Goal: Task Accomplishment & Management: Use online tool/utility

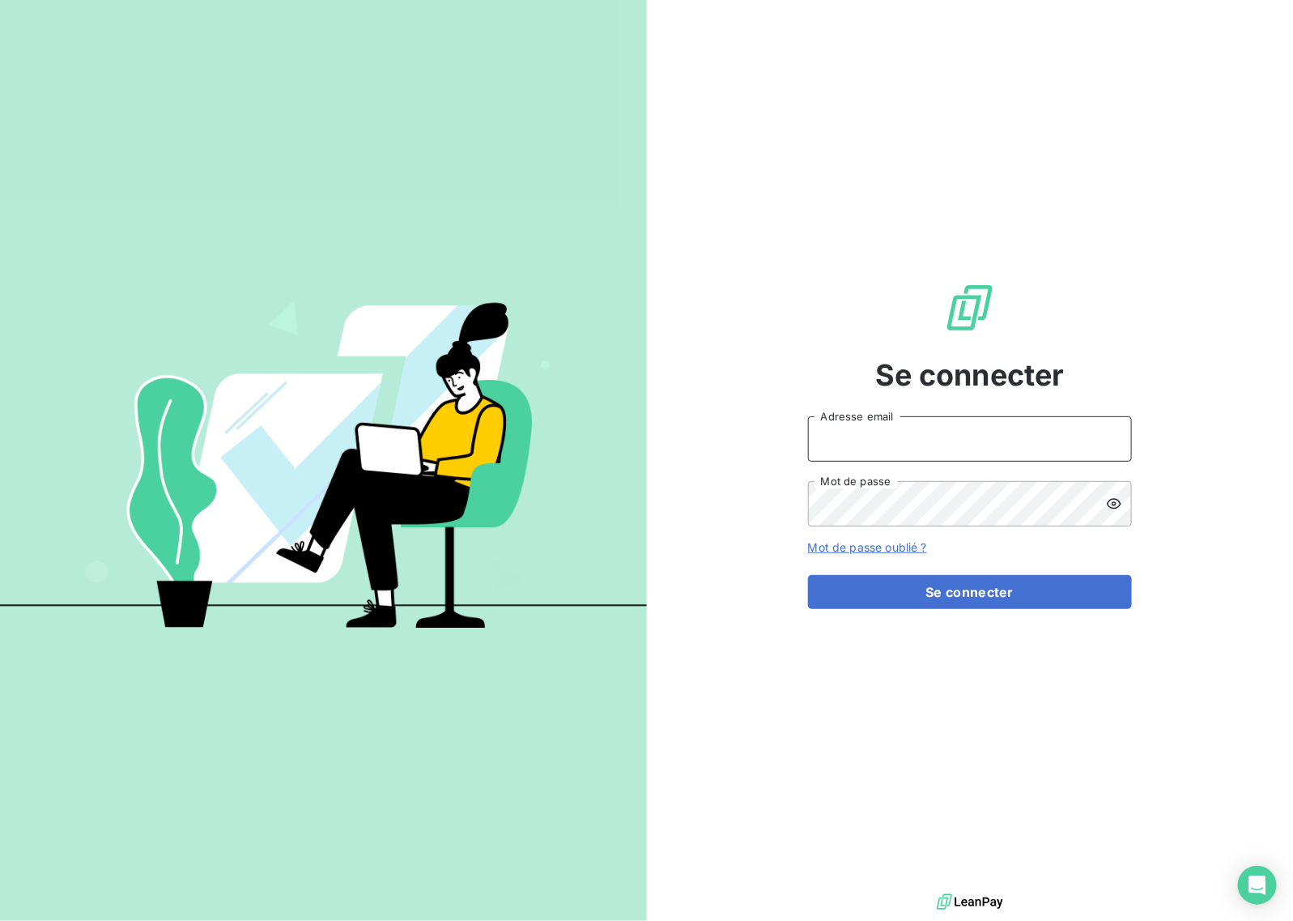
click at [892, 451] on input "Adresse email" at bounding box center [970, 438] width 324 height 45
type input "[EMAIL_ADDRESS][DOMAIN_NAME]"
drag, startPoint x: 988, startPoint y: 579, endPoint x: 988, endPoint y: 569, distance: 10.5
click at [988, 580] on button "Se connecter" at bounding box center [970, 592] width 324 height 34
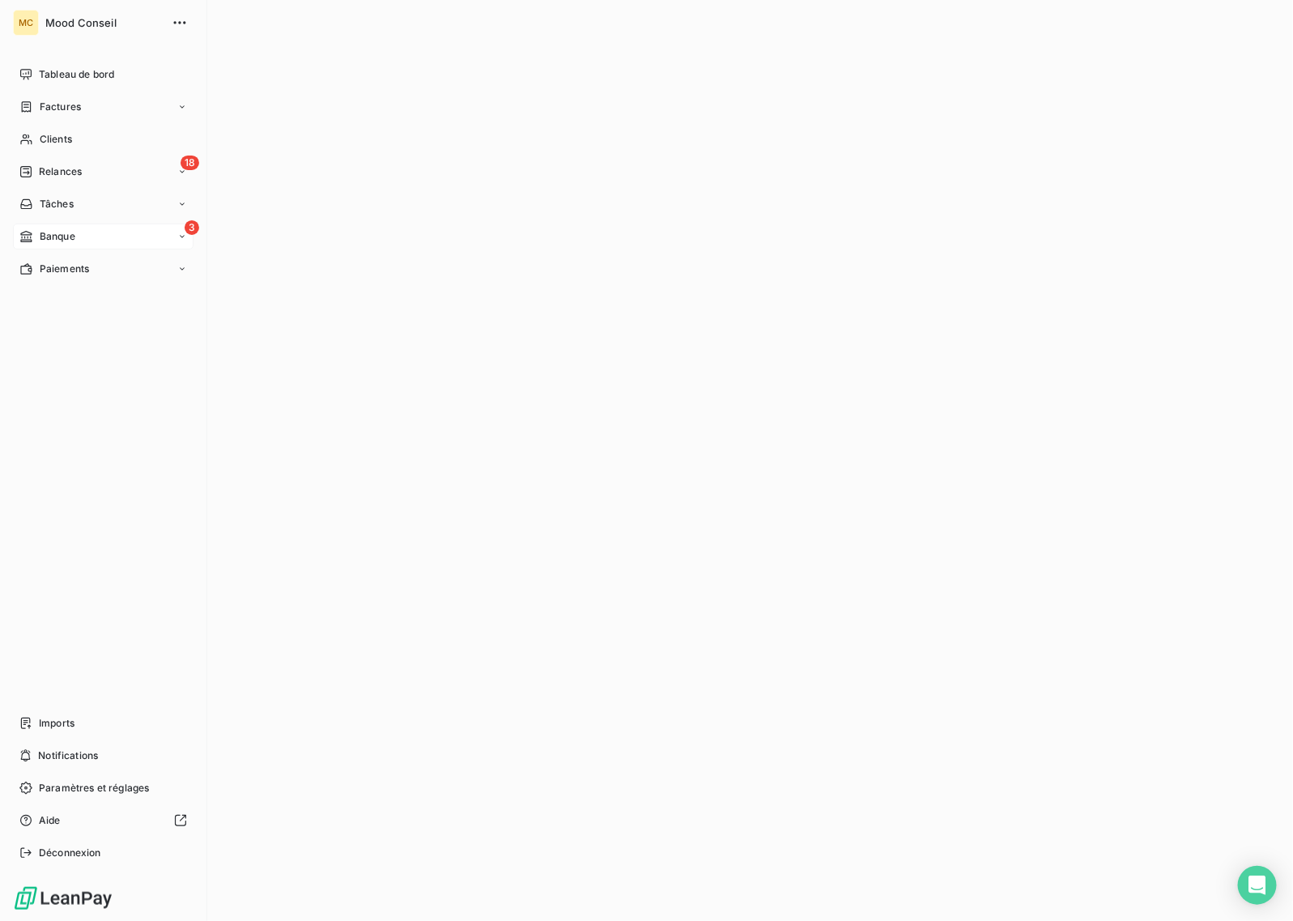
click at [77, 228] on div "3 Banque" at bounding box center [103, 237] width 181 height 26
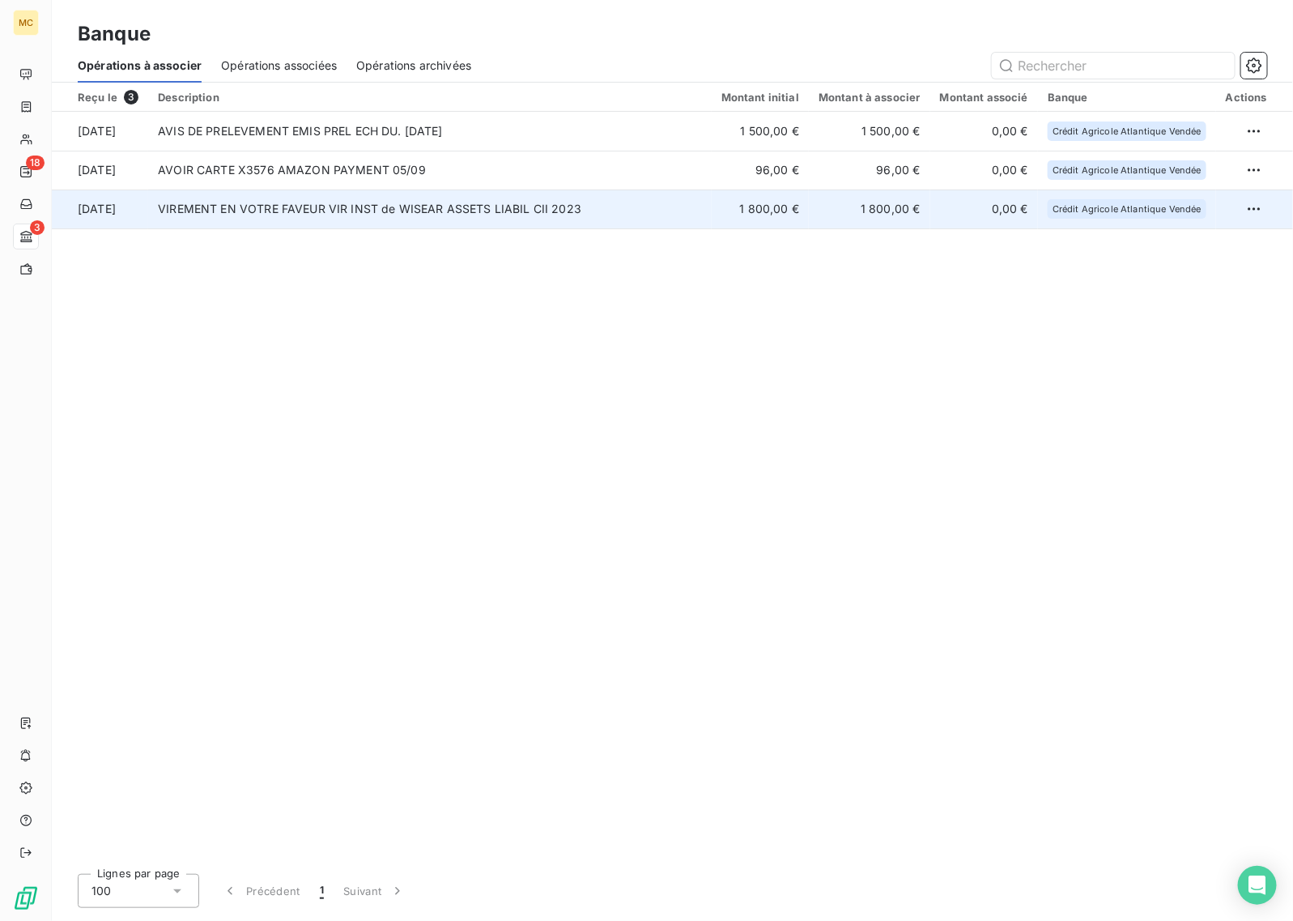
click at [508, 212] on td "VIREMENT EN VOTRE FAVEUR VIR INST de WISEAR ASSETS LIABIL CII 2023" at bounding box center [430, 209] width 564 height 39
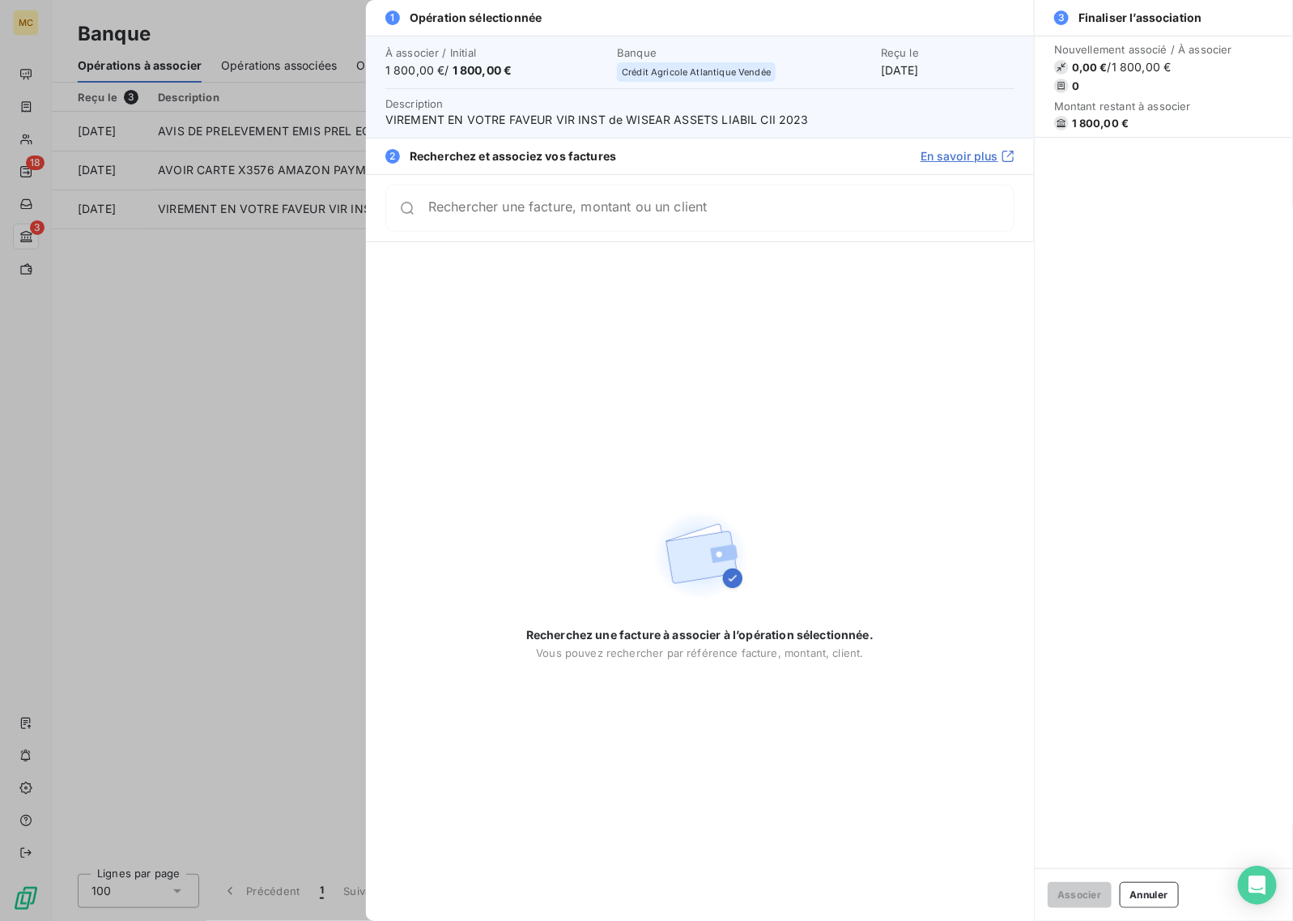
click at [577, 211] on input "Rechercher une facture, montant ou un client" at bounding box center [721, 208] width 586 height 16
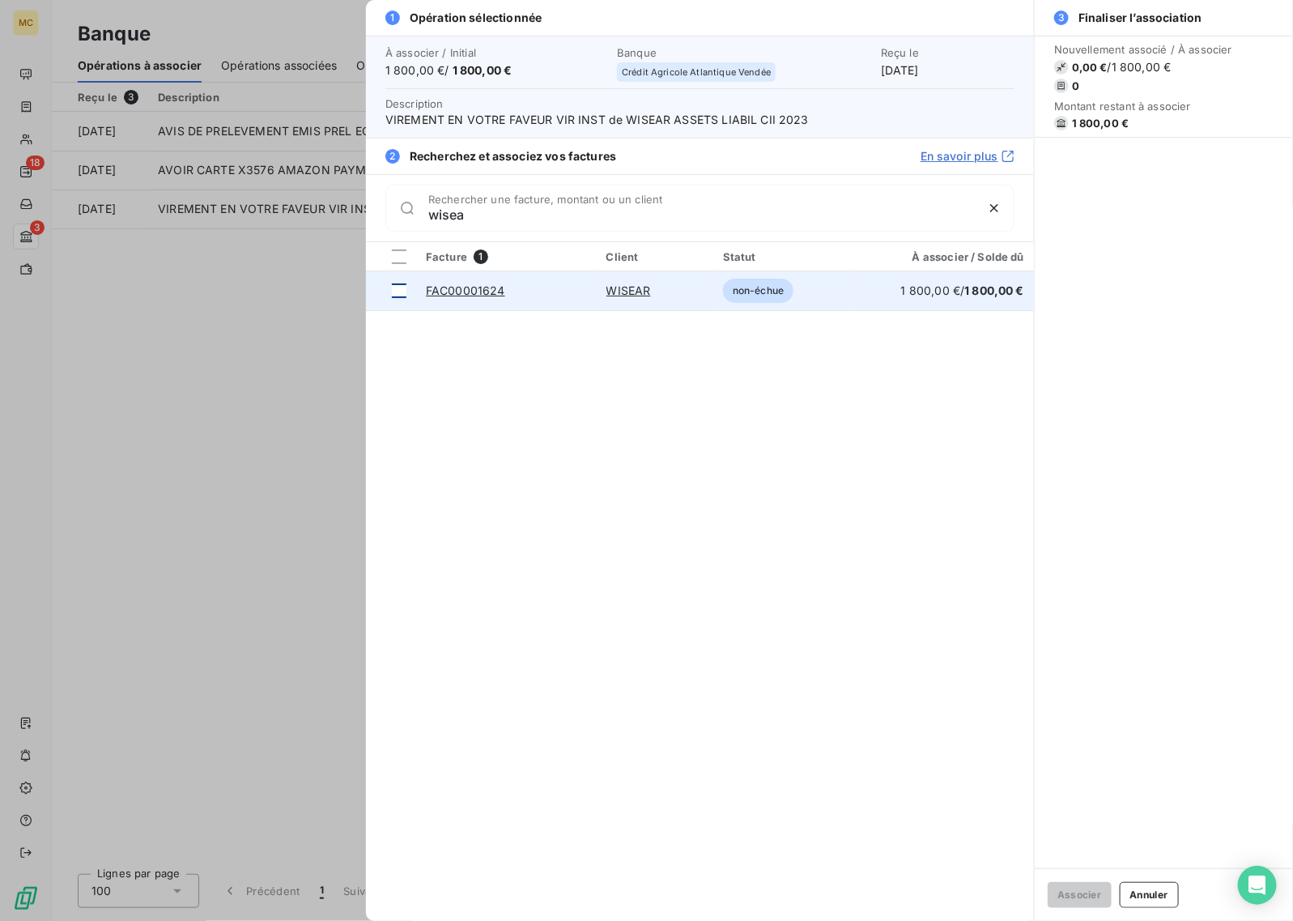
type input "wisea"
click at [398, 288] on div at bounding box center [399, 290] width 15 height 15
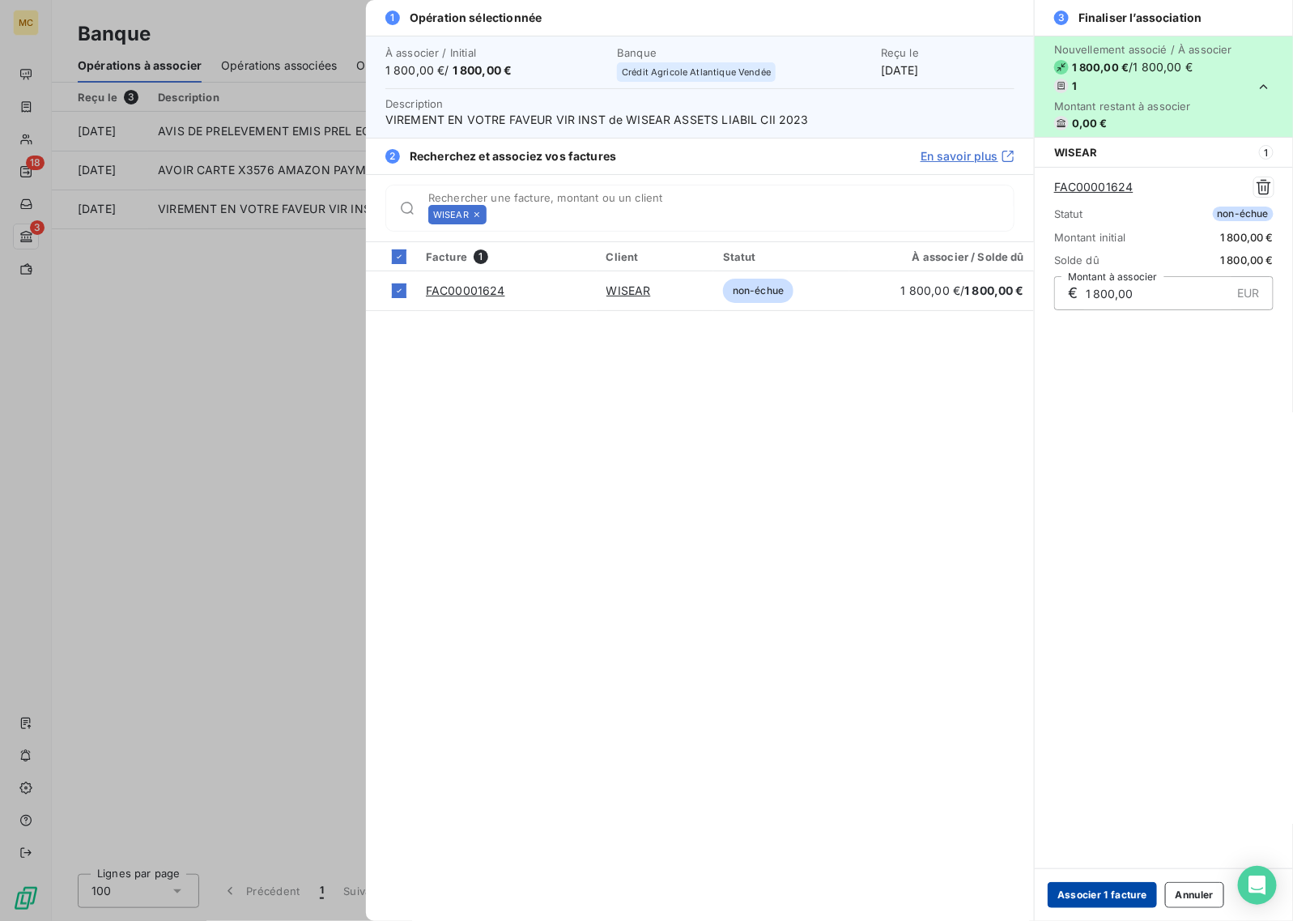
click at [1100, 891] on button "Associer 1 facture" at bounding box center [1102, 895] width 109 height 26
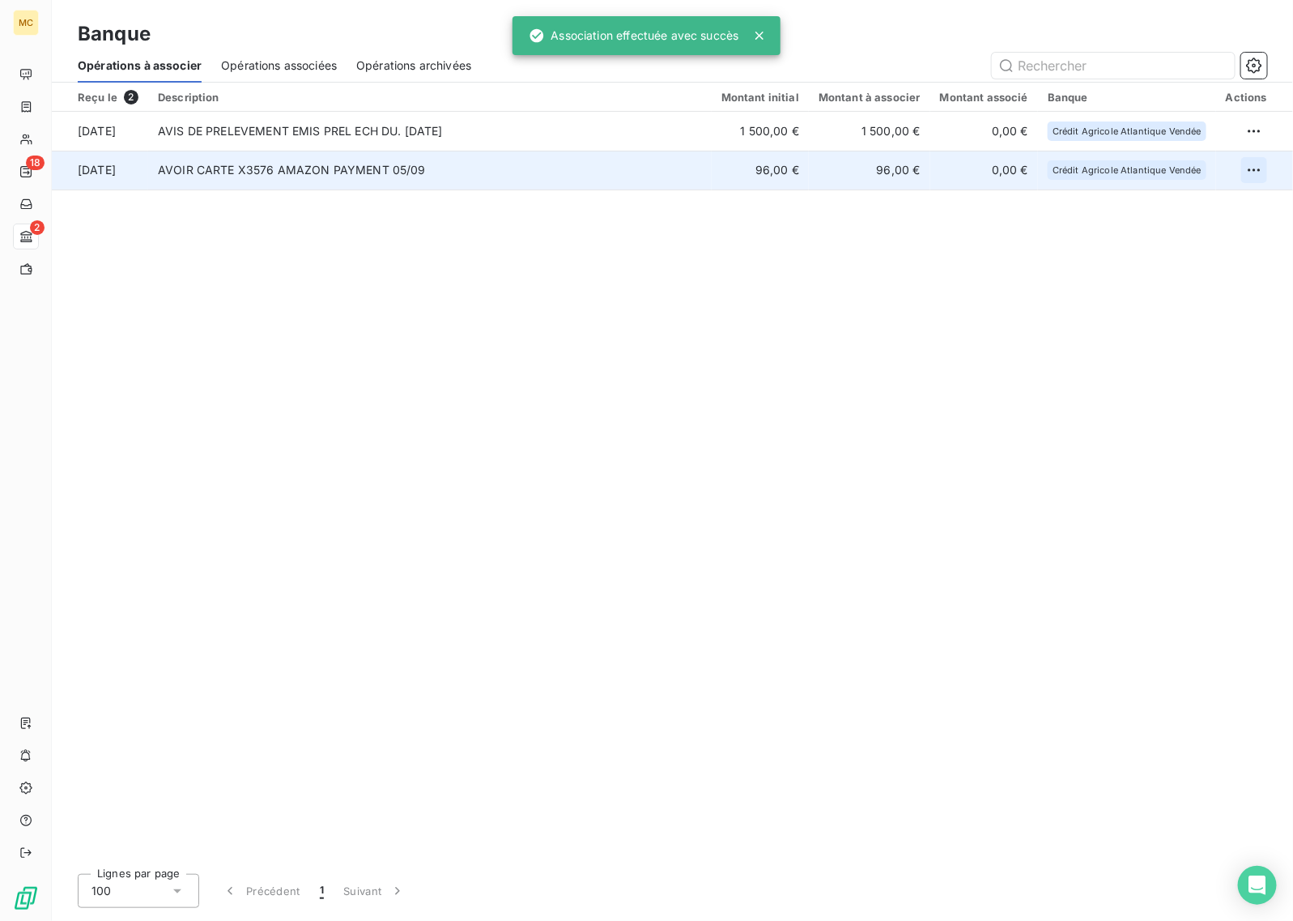
click at [1253, 174] on html "MC 18 2 Banque Opérations à associer Opérations associées Opérations archivées …" at bounding box center [646, 460] width 1293 height 921
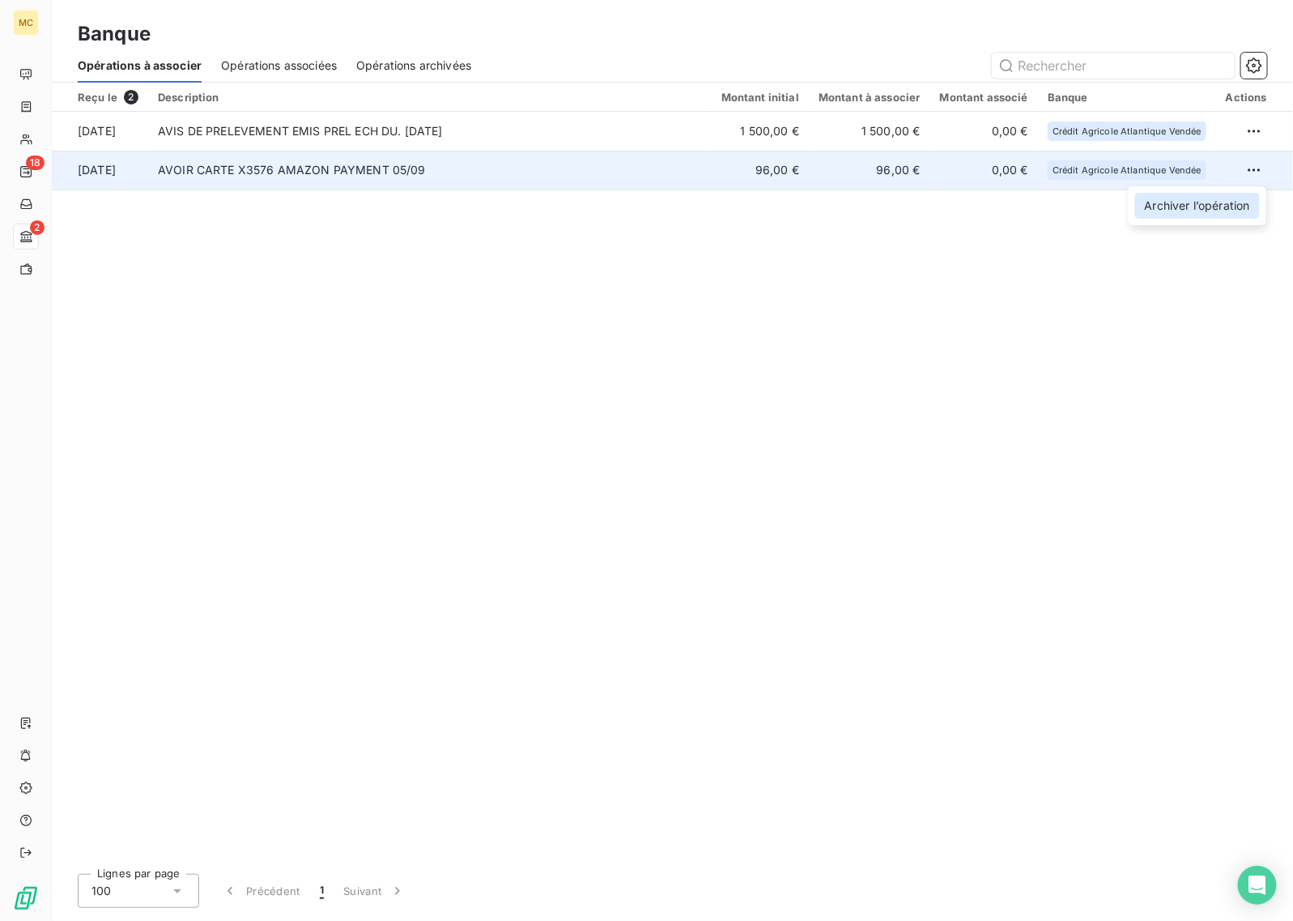
click at [1180, 211] on div "Archiver l’opération" at bounding box center [1197, 206] width 125 height 26
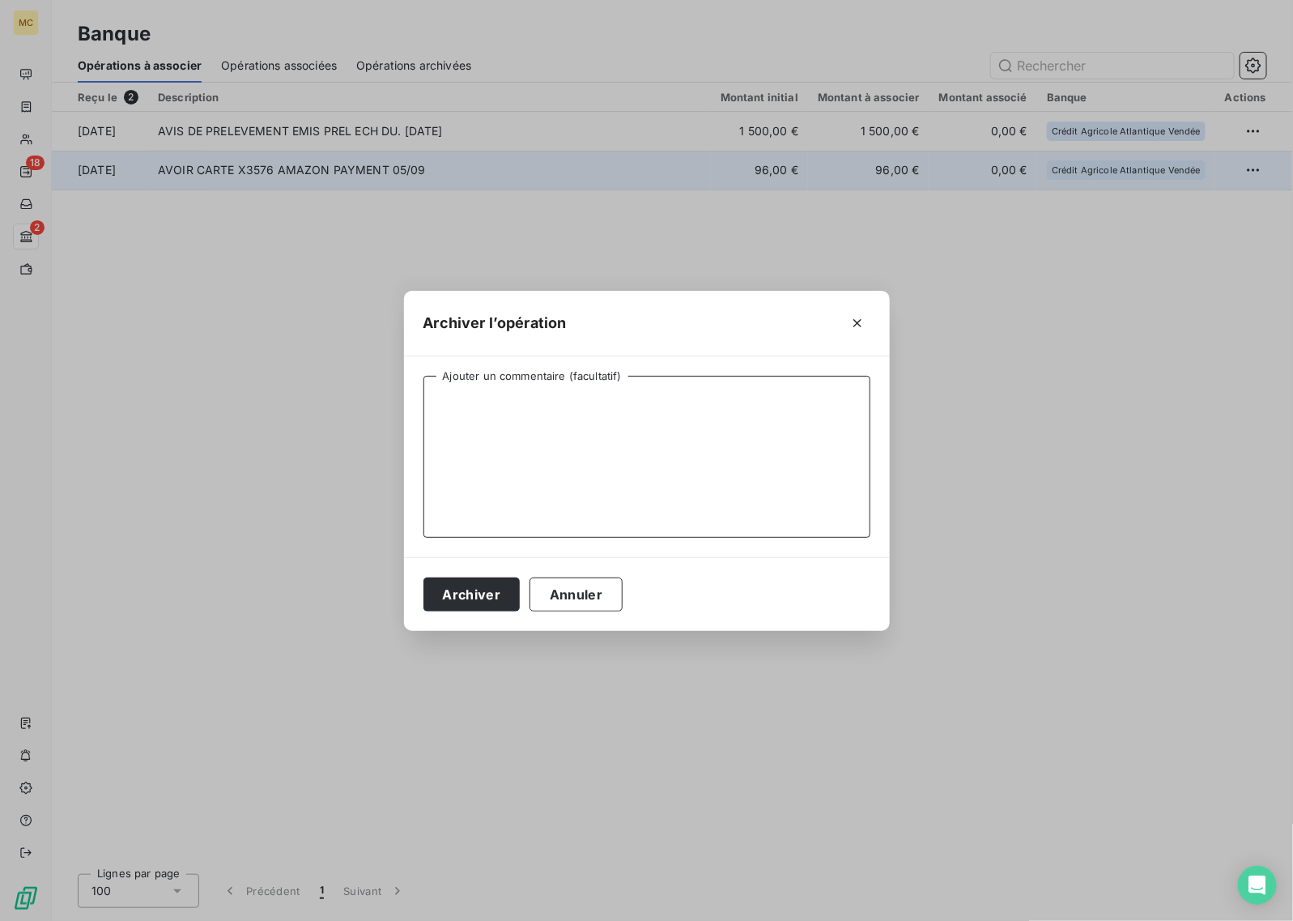
click at [670, 462] on textarea "Ajouter un commentaire (facultatif)" at bounding box center [647, 457] width 447 height 162
type textarea "AVOIR"
click at [488, 584] on button "Archiver" at bounding box center [472, 594] width 97 height 34
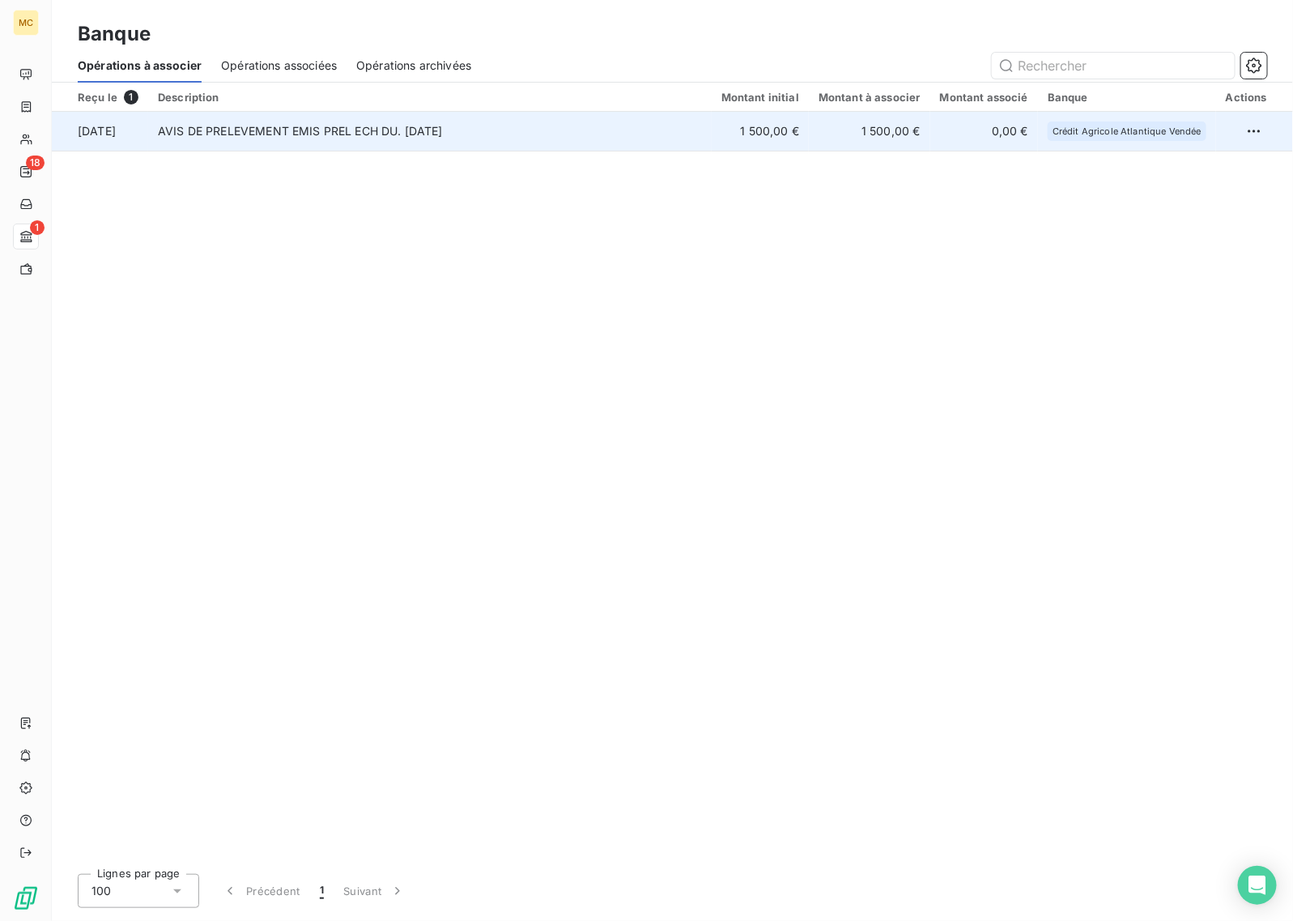
click at [521, 146] on td "AVIS DE PRELEVEMENT EMIS PREL ECH DU. [DATE]" at bounding box center [430, 131] width 564 height 39
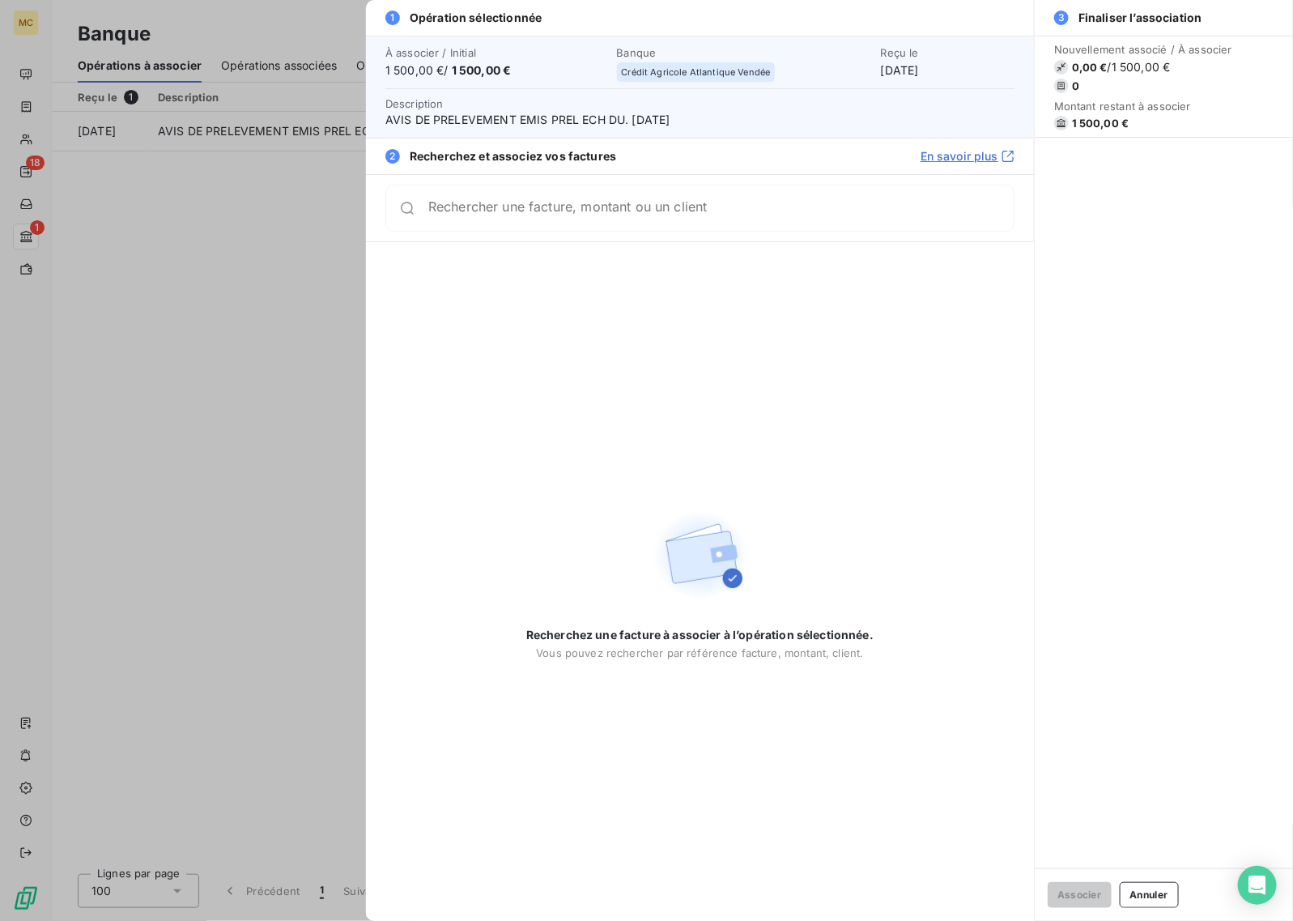
click at [556, 215] on input "Rechercher une facture, montant ou un client" at bounding box center [721, 208] width 586 height 16
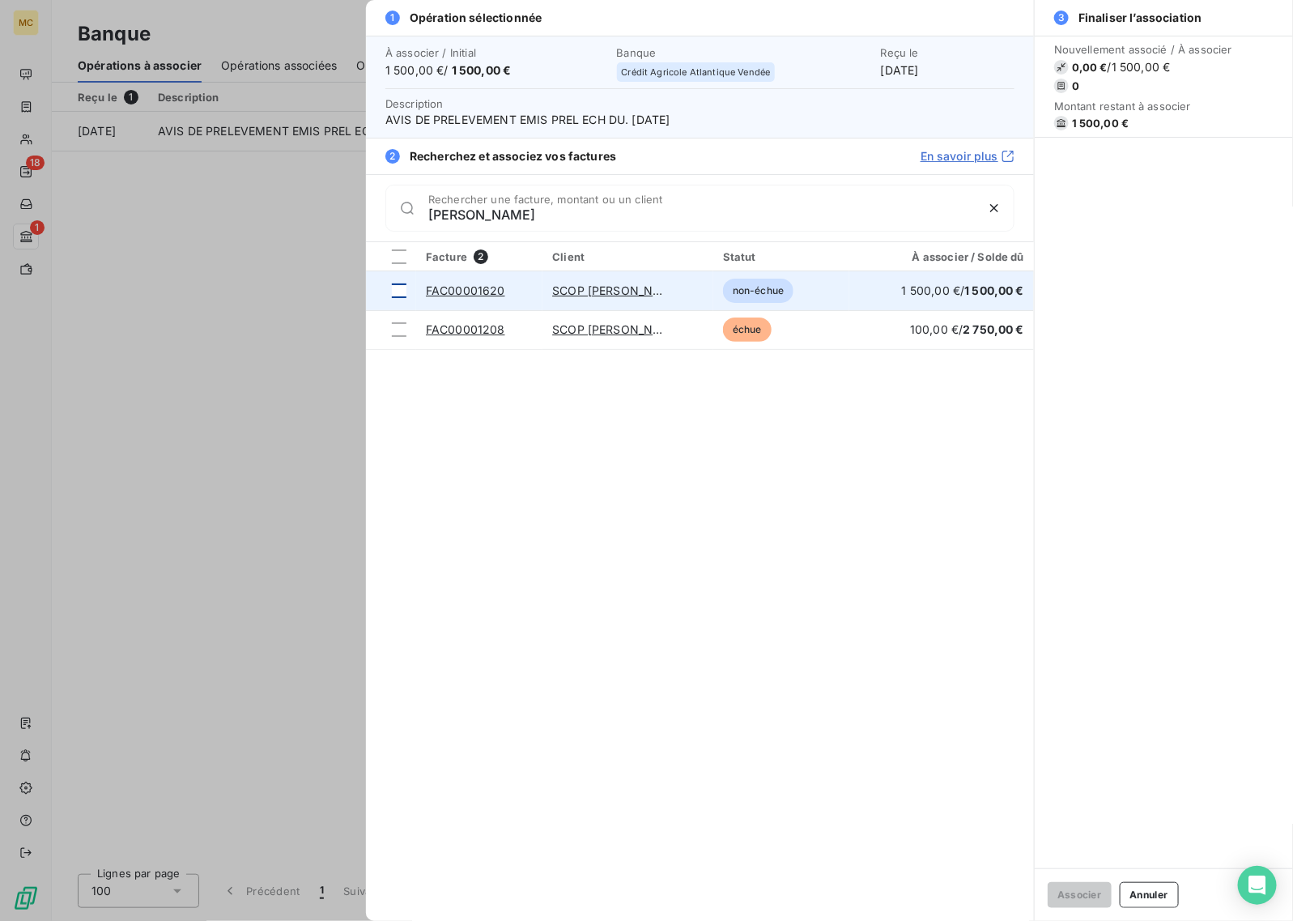
type input "[PERSON_NAME]"
click at [402, 289] on div at bounding box center [399, 290] width 15 height 15
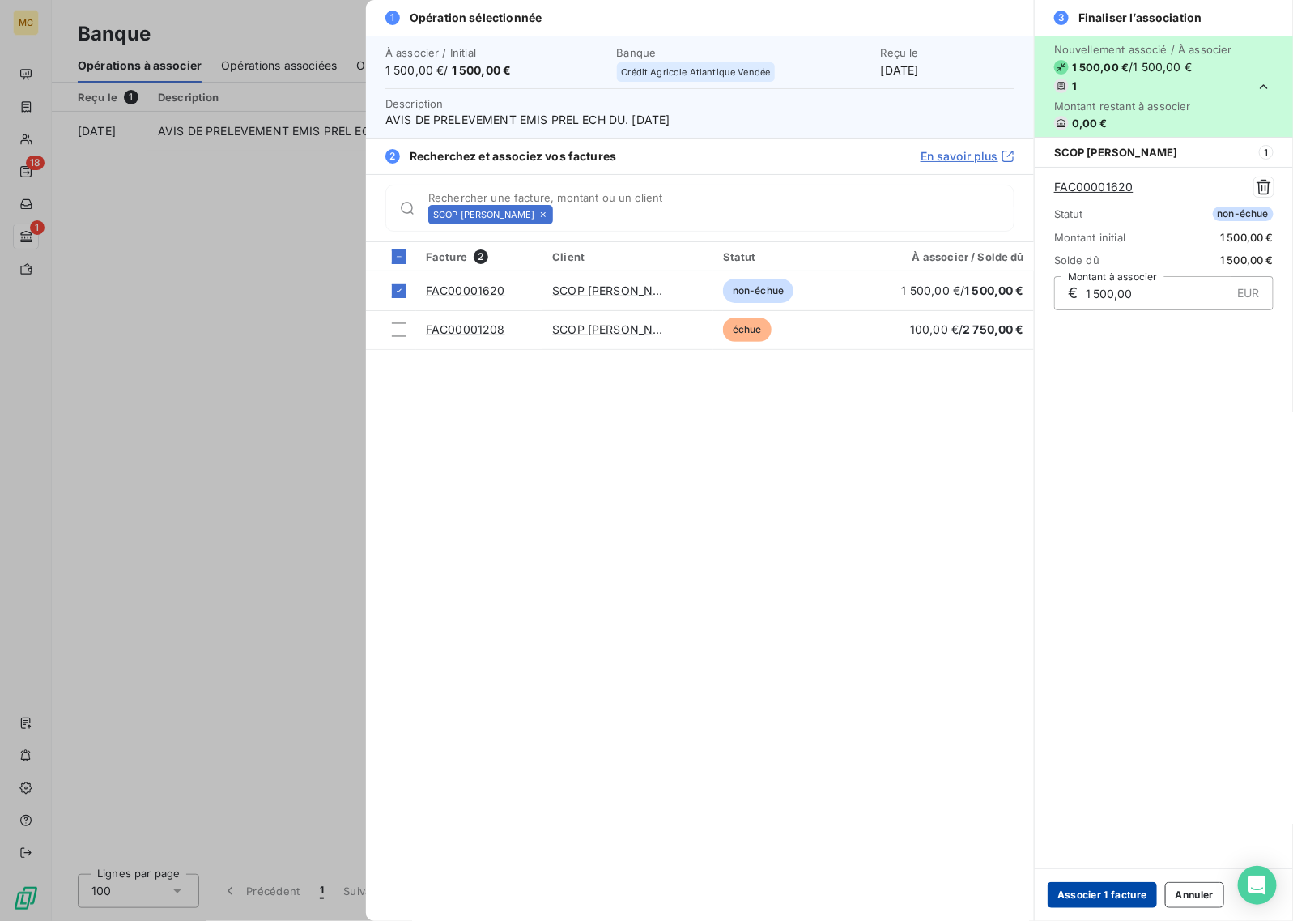
click at [1065, 892] on button "Associer 1 facture" at bounding box center [1102, 895] width 109 height 26
